Goal: Information Seeking & Learning: Learn about a topic

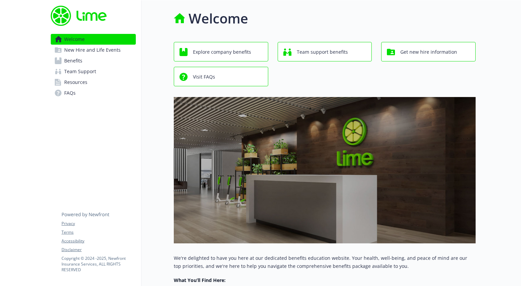
click at [80, 45] on span "New Hire and Life Events" at bounding box center [92, 50] width 56 height 11
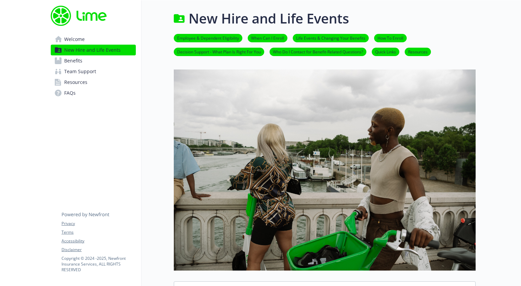
click at [77, 61] on span "Benefits" at bounding box center [73, 60] width 18 height 11
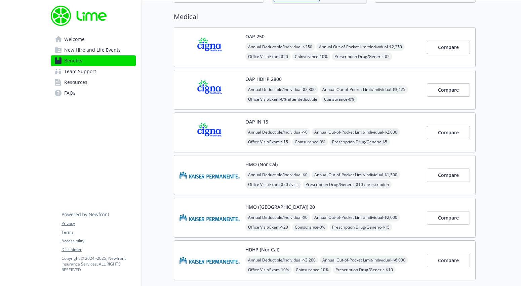
click at [315, 52] on span "Coinsurance - 10%" at bounding box center [311, 56] width 38 height 8
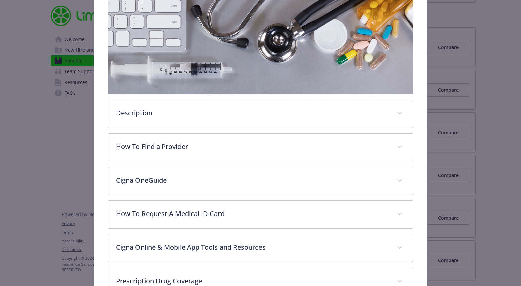
scroll to position [132, 0]
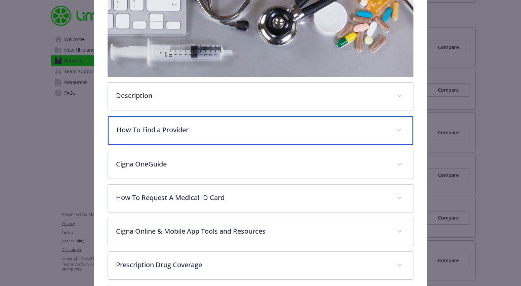
click at [210, 132] on p "How To Find a Provider" at bounding box center [253, 130] width 272 height 10
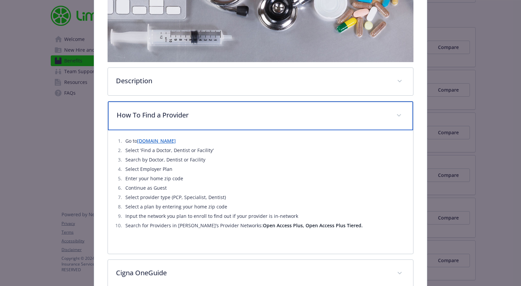
scroll to position [147, 0]
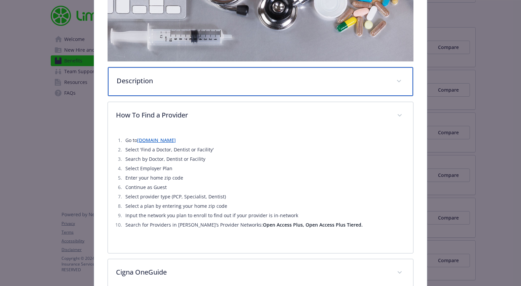
click at [227, 82] on p "Description" at bounding box center [253, 81] width 272 height 10
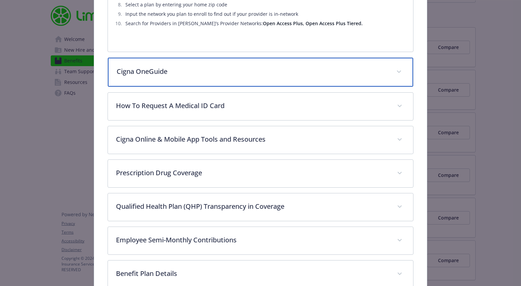
click at [239, 78] on div "Cigna OneGuide" at bounding box center [260, 72] width 305 height 29
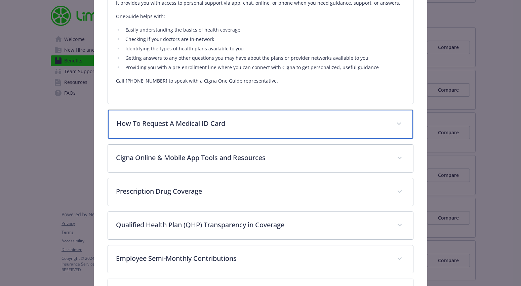
click at [232, 112] on div "How To Request A Medical ID Card" at bounding box center [260, 124] width 305 height 29
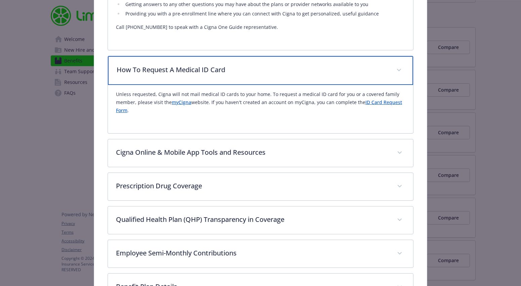
scroll to position [588, 0]
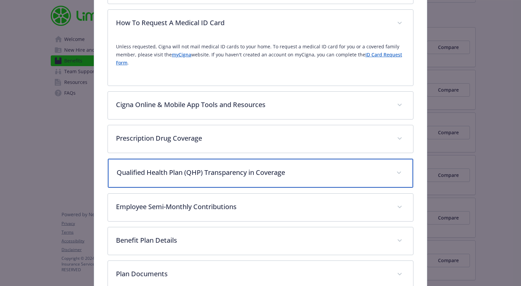
click at [281, 182] on div "Qualified Health Plan (QHP) Transparency in Coverage" at bounding box center [260, 173] width 305 height 29
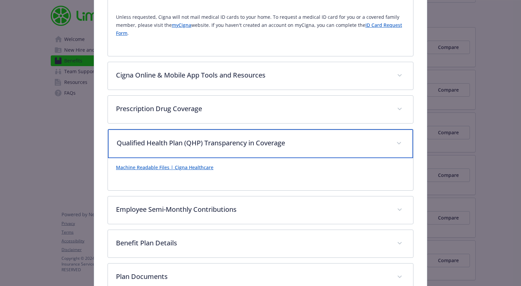
scroll to position [635, 0]
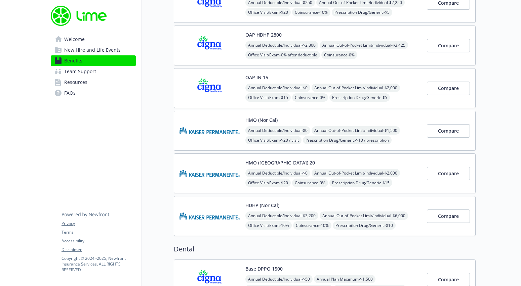
scroll to position [92, 0]
click at [86, 47] on span "New Hire and Life Events" at bounding box center [92, 50] width 56 height 11
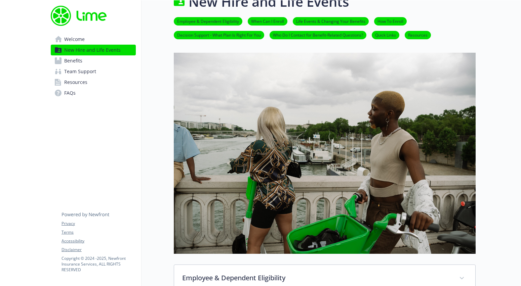
scroll to position [14, 0]
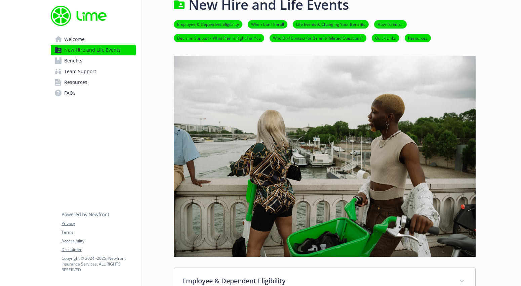
click at [397, 25] on link "How To Enroll" at bounding box center [390, 24] width 33 height 6
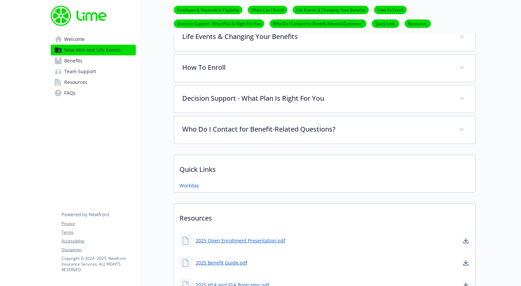
scroll to position [339, 0]
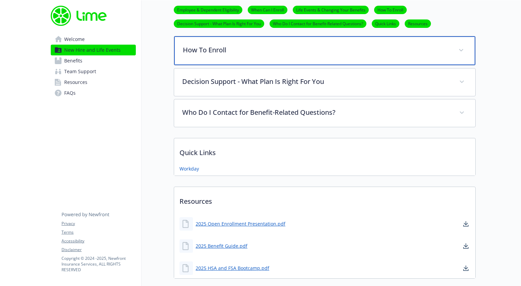
click at [356, 45] on p "How To Enroll" at bounding box center [317, 50] width 268 height 10
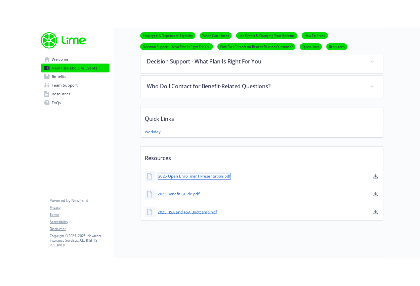
scroll to position [454, 0]
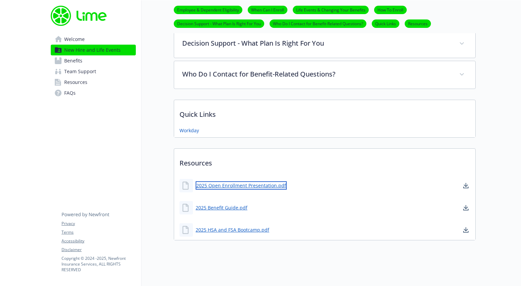
click at [264, 185] on link "2025 Open Enrollment Presentation.pdf" at bounding box center [241, 186] width 91 height 8
